Goal: Task Accomplishment & Management: Use online tool/utility

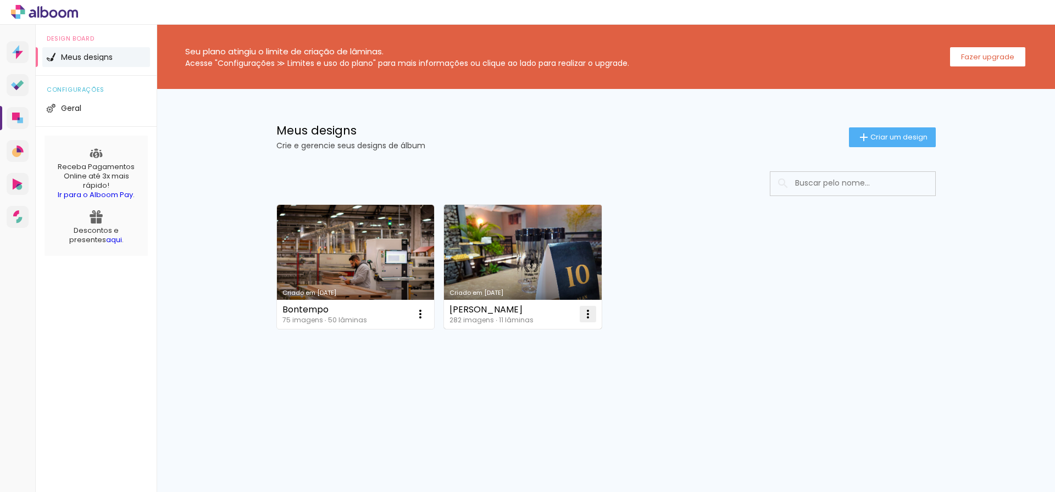
click at [589, 317] on iron-icon at bounding box center [587, 314] width 13 height 13
click at [515, 389] on span "Excluir" at bounding box center [526, 387] width 24 height 8
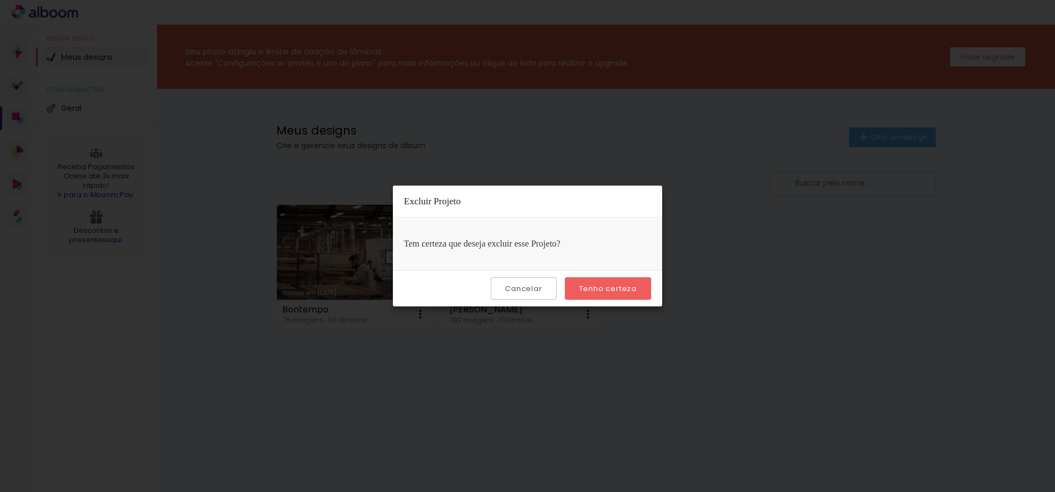
click at [0, 0] on slot "Tenho certeza" at bounding box center [0, 0] width 0 height 0
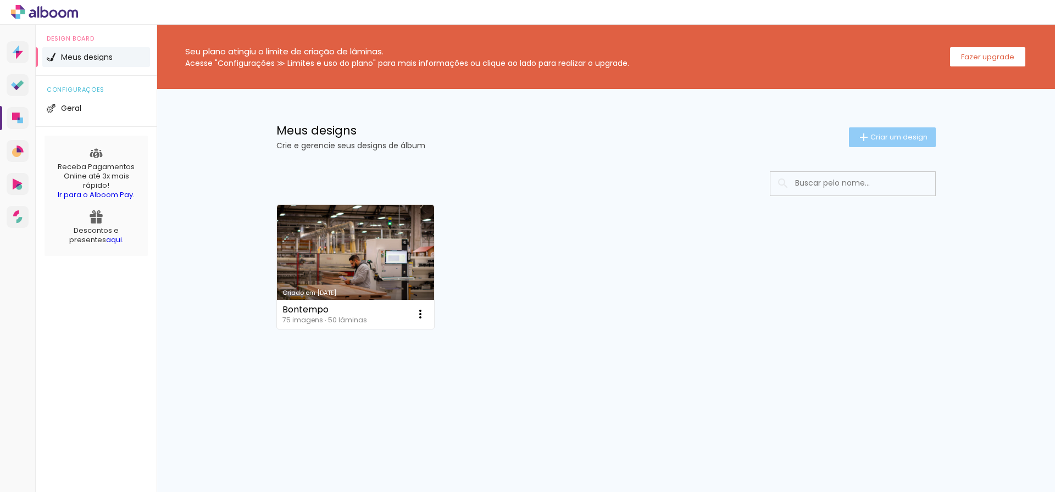
click at [877, 134] on span "Criar um design" at bounding box center [898, 137] width 57 height 7
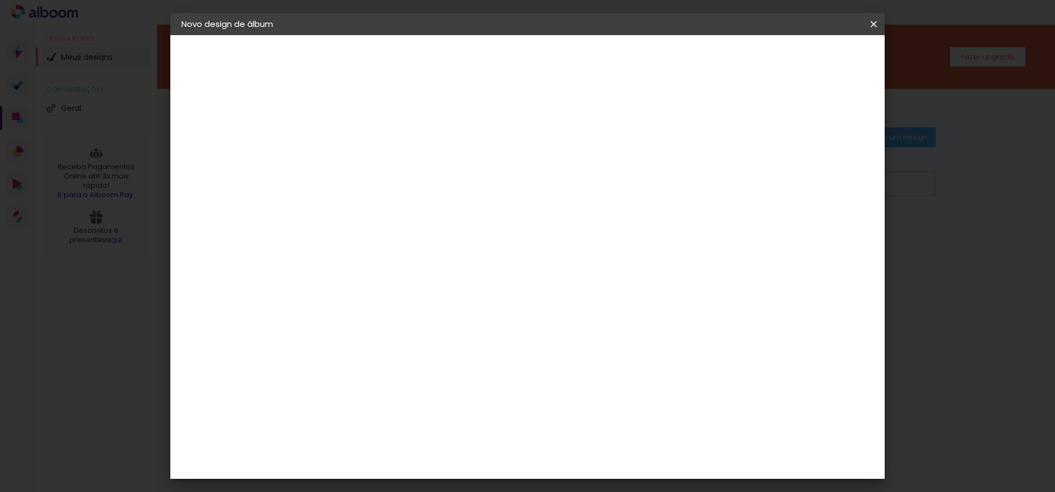
click at [392, 176] on div at bounding box center [361, 148] width 63 height 83
click at [361, 153] on input at bounding box center [361, 147] width 0 height 17
type input "[PERSON_NAME]"
type paper-input "[PERSON_NAME]"
click at [0, 0] on slot "Avançar" at bounding box center [0, 0] width 0 height 0
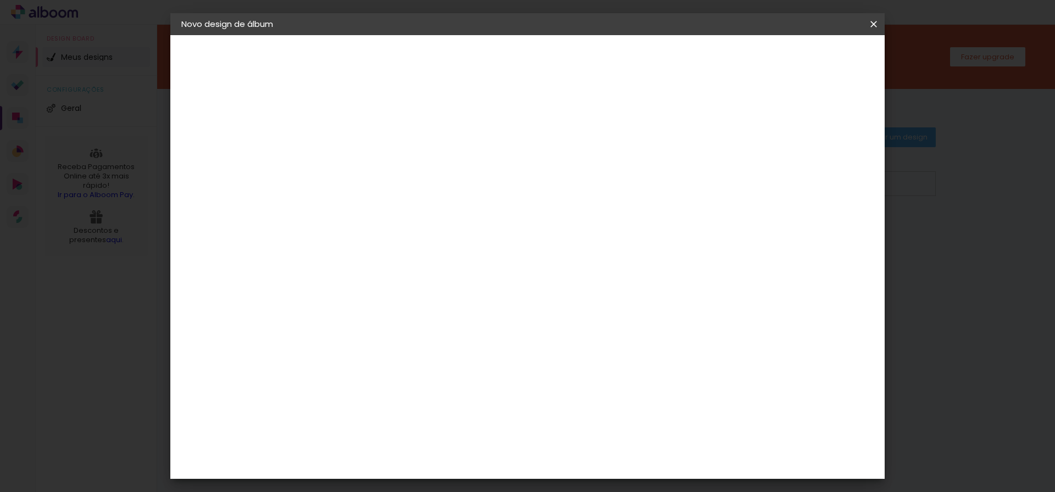
click at [380, 292] on div "Ágata" at bounding box center [367, 289] width 26 height 9
click at [567, 63] on paper-button "Avançar" at bounding box center [540, 58] width 54 height 19
click at [404, 183] on input "text" at bounding box center [382, 191] width 43 height 17
click at [0, 0] on slot "Luxo" at bounding box center [0, 0] width 0 height 0
type input "Luxo"
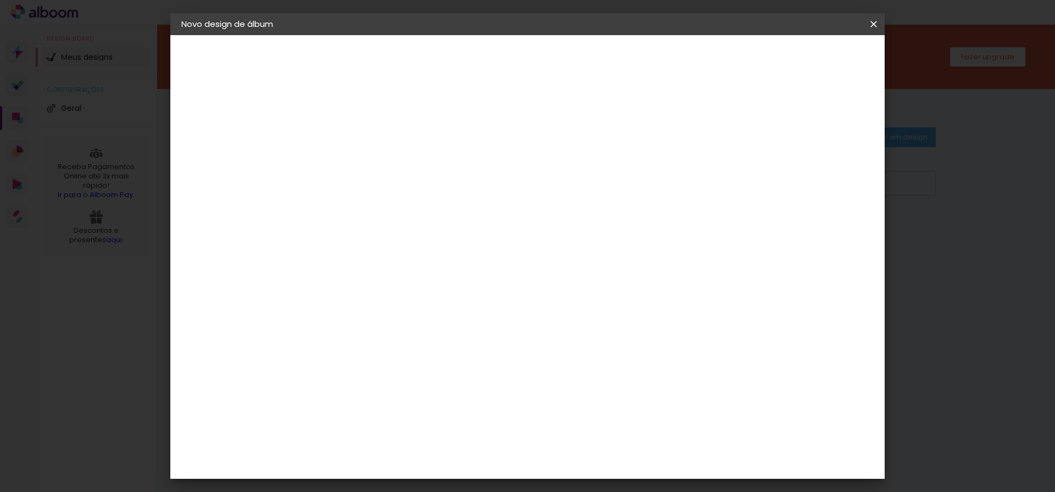
click at [435, 351] on span "25 × 30" at bounding box center [409, 362] width 51 height 23
click at [0, 0] on slot "Avançar" at bounding box center [0, 0] width 0 height 0
click at [805, 62] on span "Iniciar design" at bounding box center [780, 58] width 50 height 8
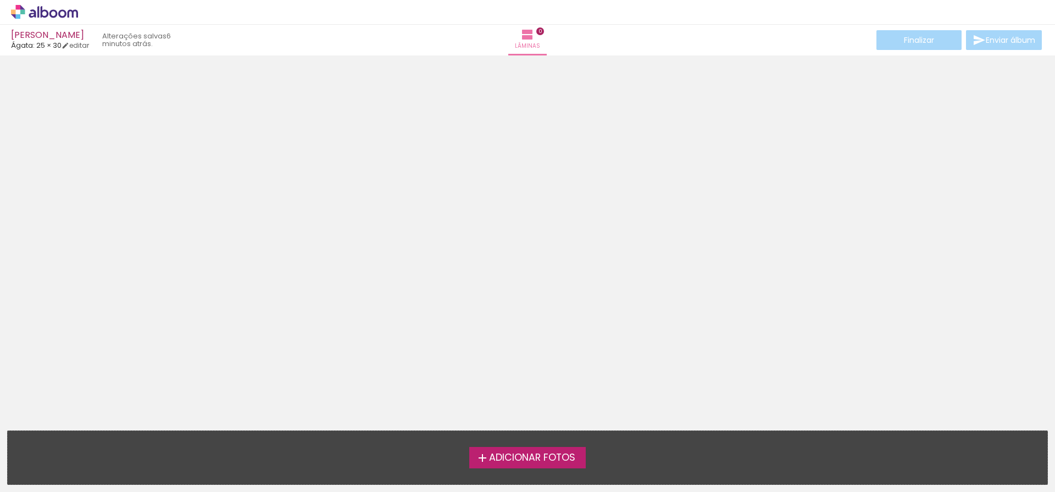
click at [514, 465] on label "Adicionar Fotos" at bounding box center [527, 457] width 117 height 21
click at [0, 0] on input "file" at bounding box center [0, 0] width 0 height 0
